Goal: Check status: Check status

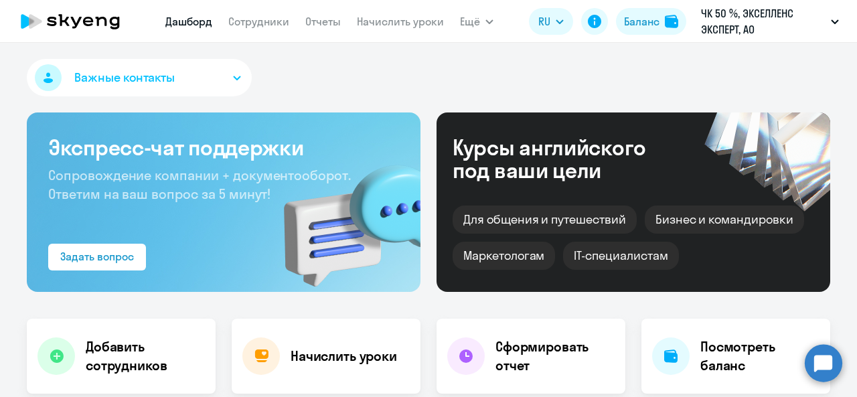
select select "30"
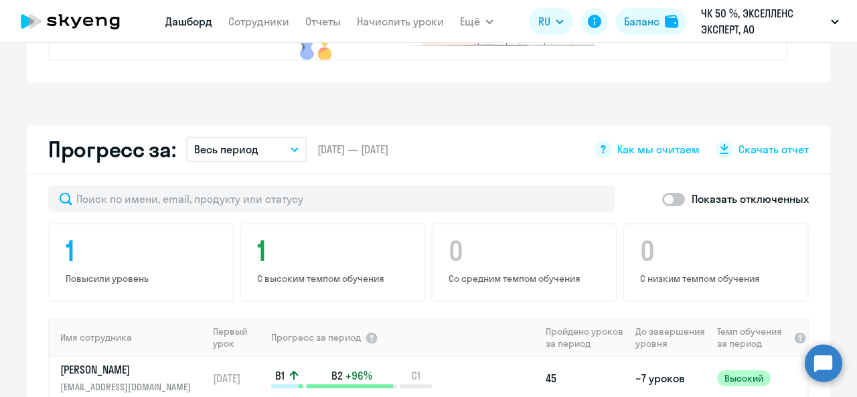
scroll to position [670, 0]
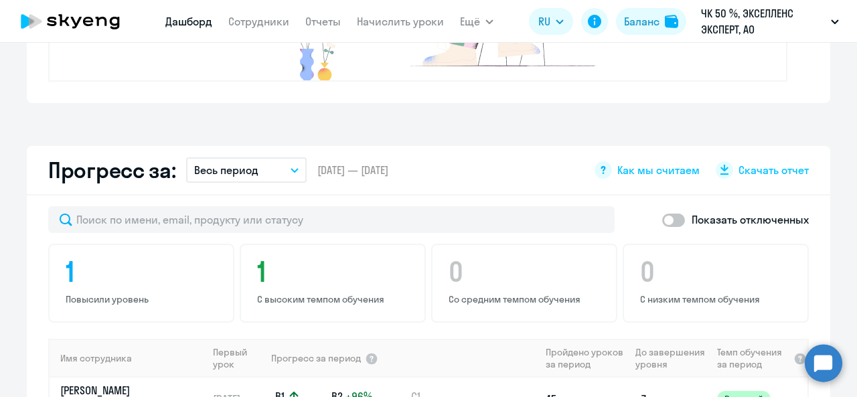
click at [663, 219] on span at bounding box center [673, 220] width 23 height 13
click at [662, 220] on input "checkbox" at bounding box center [661, 220] width 1 height 1
checkbox input "true"
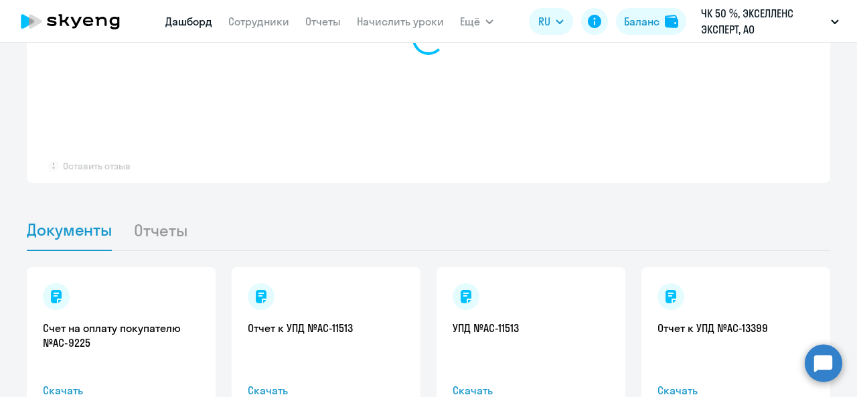
select select "30"
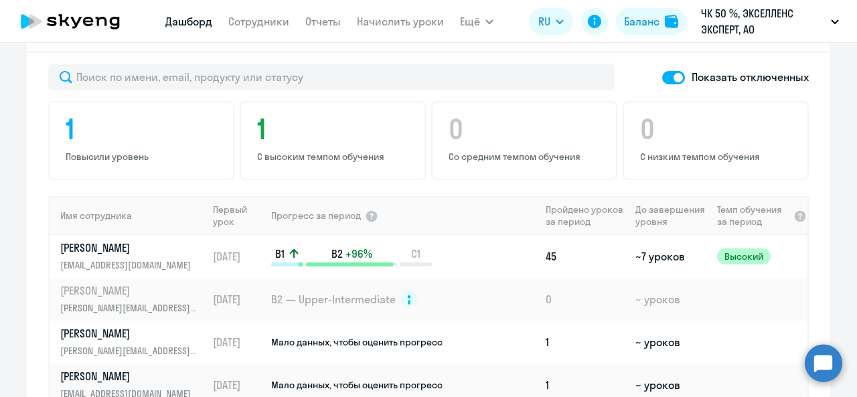
scroll to position [785, 0]
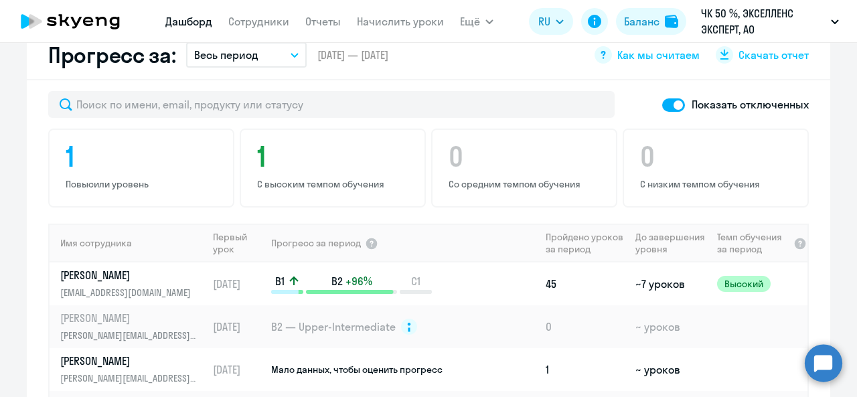
click at [665, 104] on span at bounding box center [673, 104] width 23 height 13
click at [662, 104] on input "checkbox" at bounding box center [661, 104] width 1 height 1
checkbox input "false"
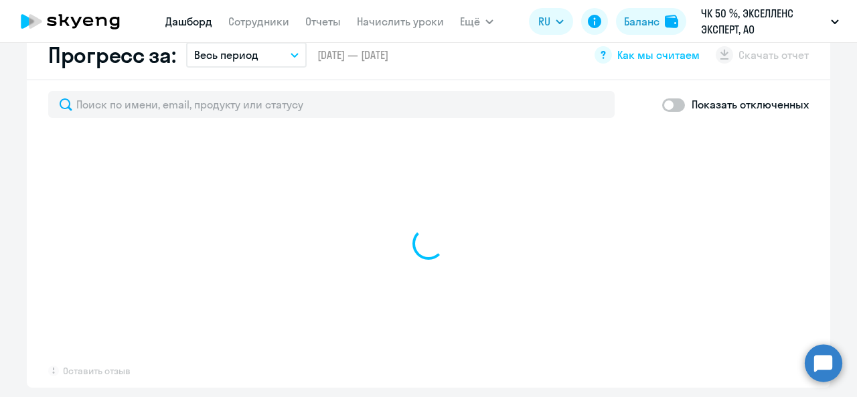
select select "30"
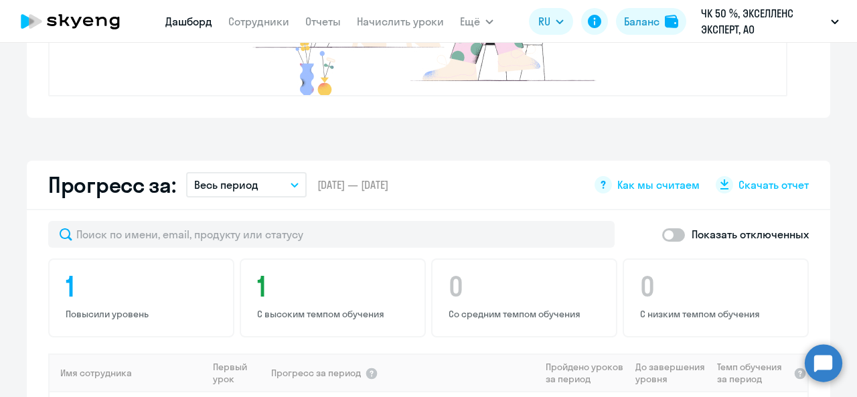
scroll to position [651, 0]
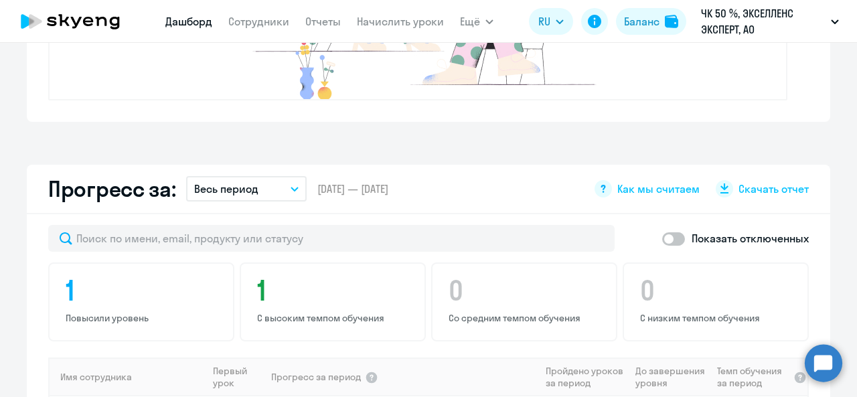
click at [817, 357] on circle at bounding box center [823, 362] width 37 height 37
